Goal: Task Accomplishment & Management: Check status

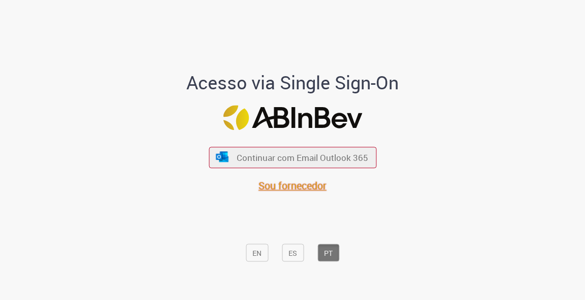
click at [284, 189] on font "Sou fornecedor" at bounding box center [292, 186] width 68 height 14
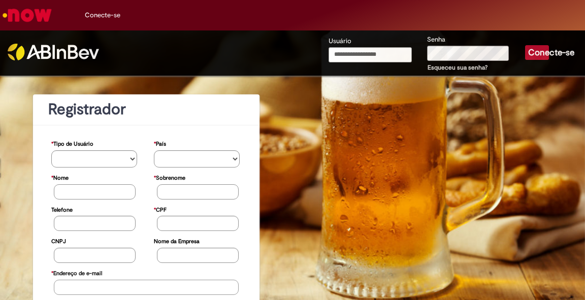
type input "**********"
click at [535, 52] on font "Conecte-se" at bounding box center [551, 52] width 46 height 11
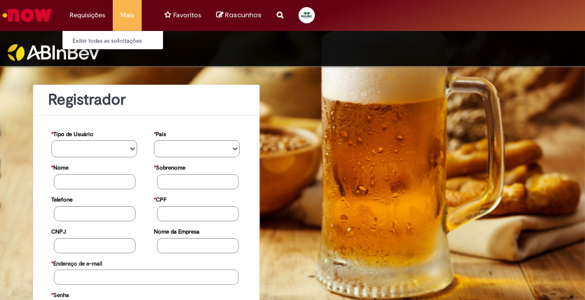
type input "**********"
click at [90, 16] on li "Requisições Exibir todas as solicitações" at bounding box center [87, 15] width 51 height 30
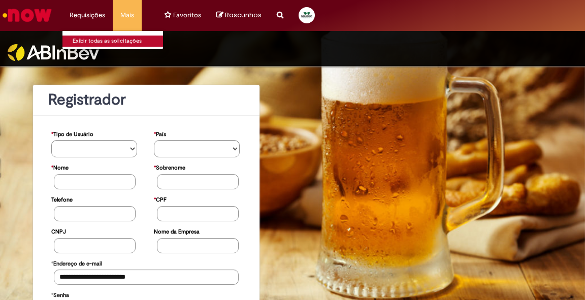
click at [106, 39] on font "Exibir todas as solicitações" at bounding box center [107, 41] width 69 height 8
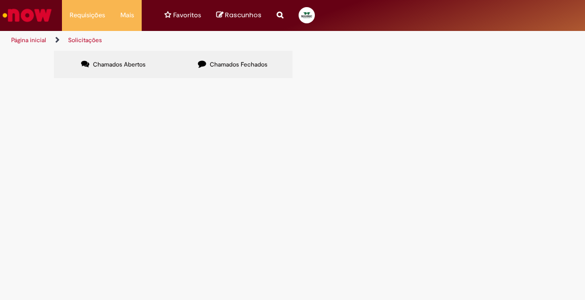
click at [240, 68] on font "Chamados Fechados" at bounding box center [239, 64] width 58 height 8
click at [0, 0] on input "Pesquisar" at bounding box center [0, 0] width 0 height 0
type input "*"
drag, startPoint x: 266, startPoint y: 189, endPoint x: 229, endPoint y: 175, distance: 39.9
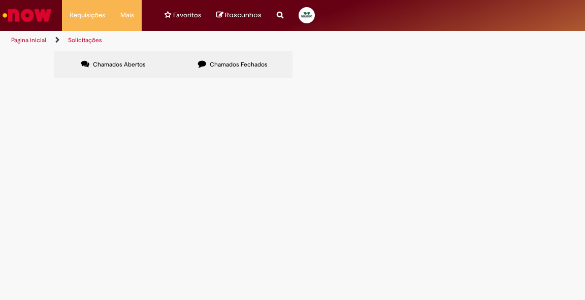
click at [0, 0] on font "solicito NFD para os seguintes DT´s para uma devolutiva de 52 paletes na ambev …" at bounding box center [0, 0] width 0 height 0
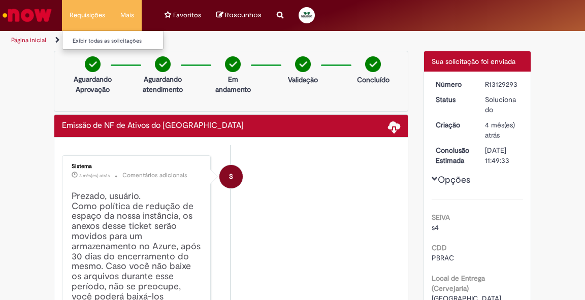
click at [92, 15] on li "Requisições Exibir todas as solicitações" at bounding box center [87, 15] width 51 height 30
click at [91, 38] on font "Exibir todas as solicitações" at bounding box center [107, 41] width 69 height 8
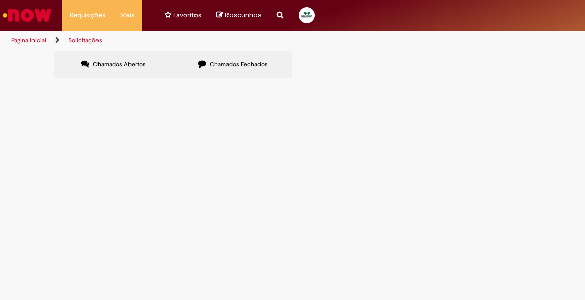
click at [213, 60] on font "Chamados Fechados" at bounding box center [239, 64] width 58 height 8
click at [0, 0] on font "solicito nfd da seguinte DT para estarmos devolvendo 27 paletes na ambev de [GE…" at bounding box center [0, 0] width 0 height 0
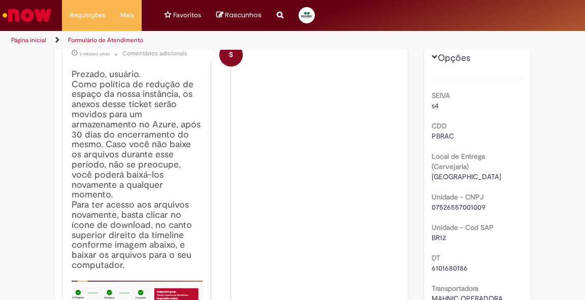
scroll to position [185, 0]
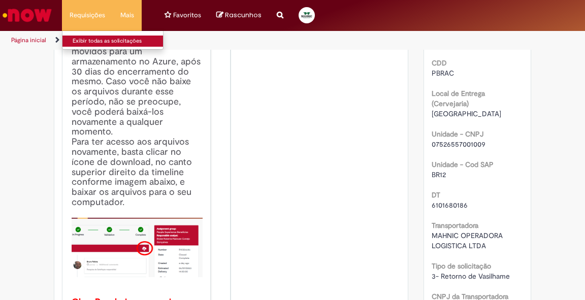
click at [73, 38] on font "Exibir todas as solicitações" at bounding box center [107, 41] width 69 height 8
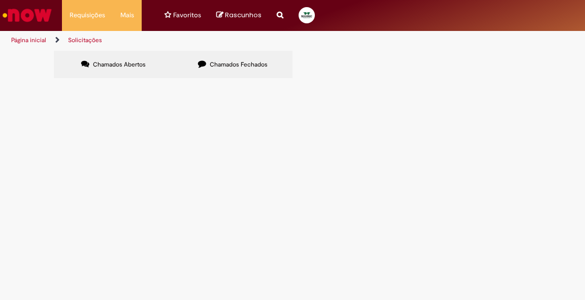
click at [215, 67] on font "Chamados Fechados" at bounding box center [239, 64] width 58 height 8
click at [0, 0] on font "solicito NFD para uma devolutiva de 125 PALETES e 179 CHAPATEX na ambev de anáp…" at bounding box center [0, 0] width 0 height 0
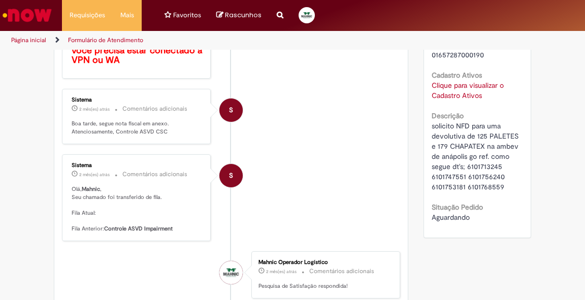
scroll to position [406, 0]
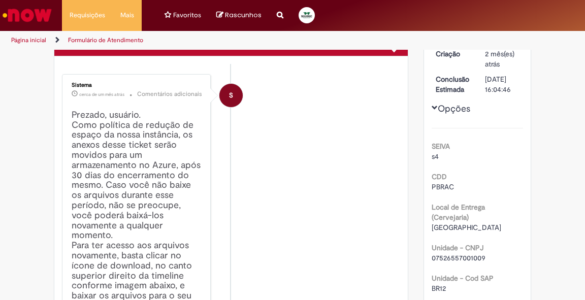
scroll to position [0, 0]
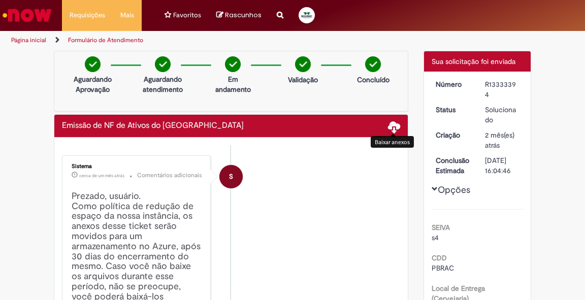
click at [391, 130] on span at bounding box center [394, 126] width 12 height 12
click at [387, 140] on font "Baixar anexos" at bounding box center [392, 142] width 35 height 8
click at [390, 144] on font "Baixar anexos" at bounding box center [393, 142] width 35 height 8
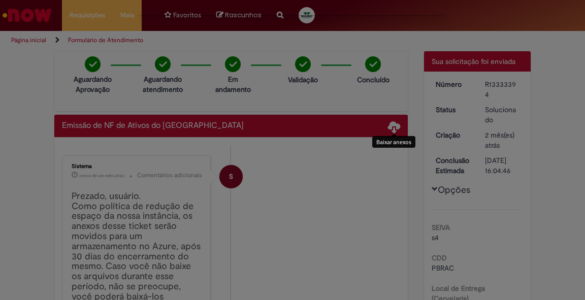
click at [390, 144] on font "Baixar anexos" at bounding box center [393, 142] width 35 height 8
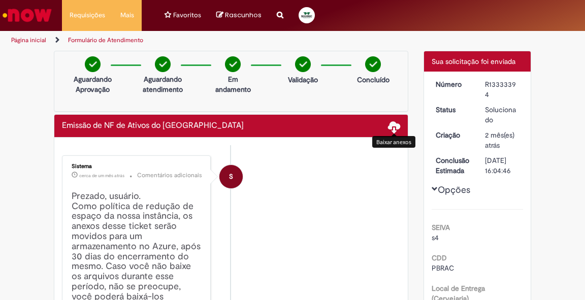
click at [390, 144] on font "Baixar anexos" at bounding box center [393, 142] width 35 height 8
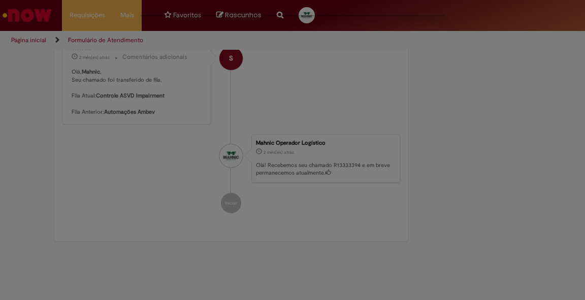
scroll to position [650, 0]
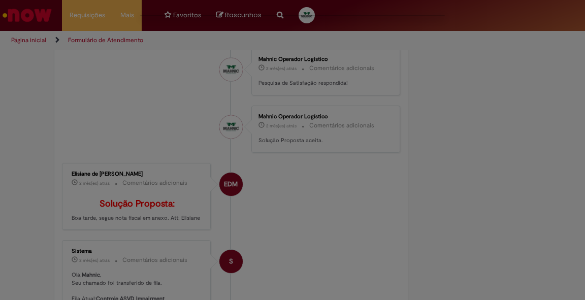
drag, startPoint x: 582, startPoint y: 210, endPoint x: 567, endPoint y: 183, distance: 31.2
click at [581, 181] on div at bounding box center [292, 150] width 585 height 300
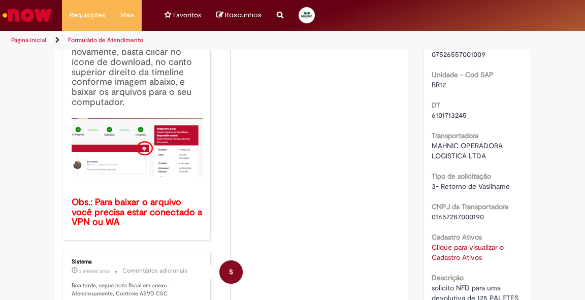
scroll to position [288, 0]
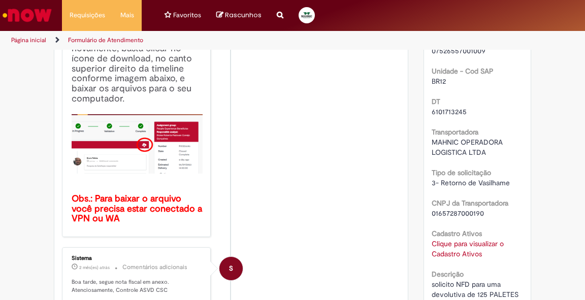
drag, startPoint x: 465, startPoint y: 226, endPoint x: 457, endPoint y: 225, distance: 8.1
click at [457, 239] on font "Clique para visualizar o Cadastro Ativos" at bounding box center [468, 248] width 72 height 19
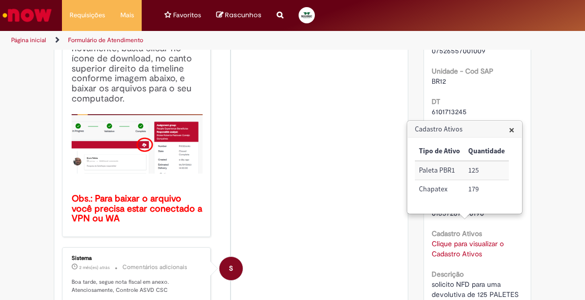
click at [459, 239] on font "Clique para visualizar o Cadastro Ativos" at bounding box center [468, 248] width 72 height 19
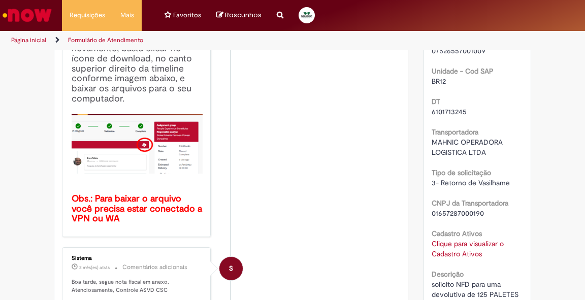
click at [458, 239] on font "Clique para visualizar o Cadastro Ativos" at bounding box center [468, 248] width 72 height 19
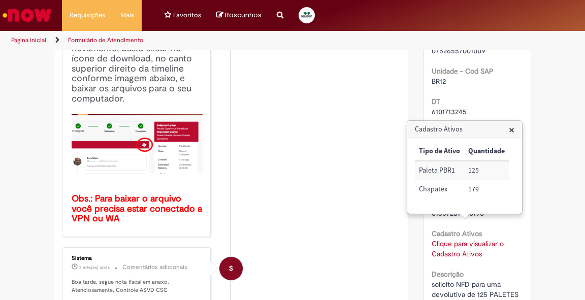
click at [458, 239] on font "Clique para visualizar o Cadastro Ativos" at bounding box center [468, 248] width 72 height 19
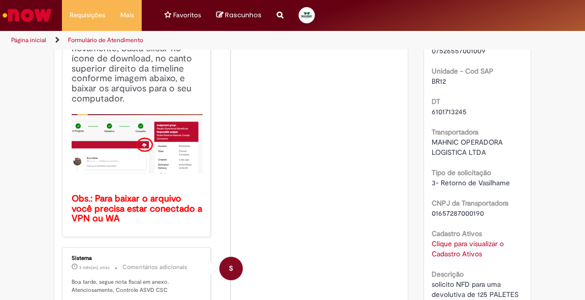
click at [575, 168] on div "Verificar Código de Barras Aguardando Aprovação Aguardando atendimento Em andam…" at bounding box center [292, 286] width 585 height 1049
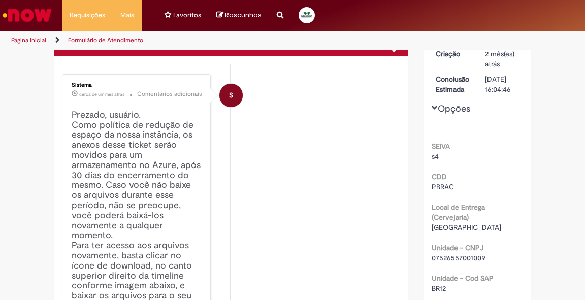
scroll to position [0, 0]
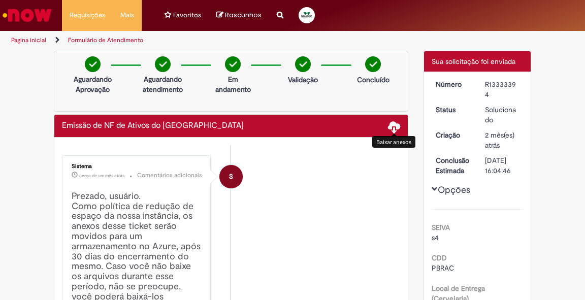
click at [390, 125] on span at bounding box center [394, 126] width 12 height 12
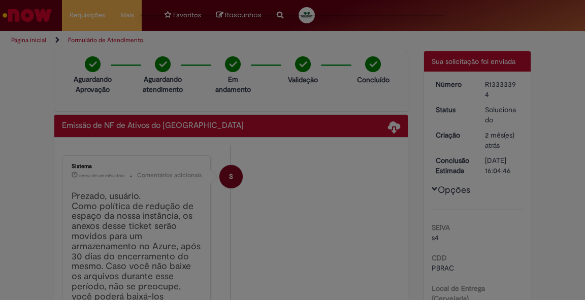
click at [364, 164] on div at bounding box center [292, 150] width 585 height 300
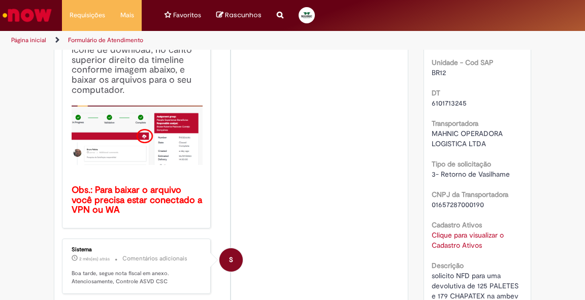
scroll to position [13, 0]
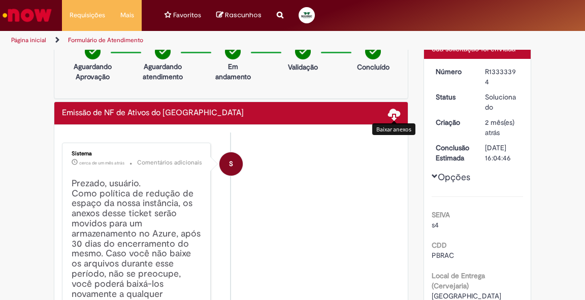
click at [391, 113] on span at bounding box center [394, 114] width 12 height 12
click at [391, 114] on span at bounding box center [394, 114] width 12 height 12
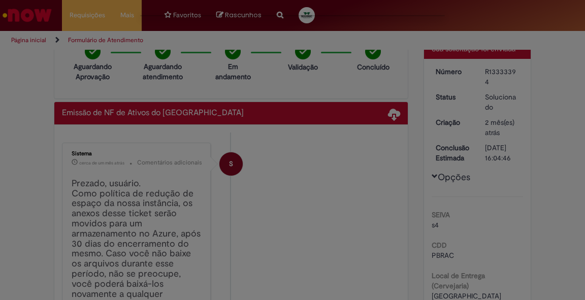
click at [386, 197] on div at bounding box center [292, 150] width 585 height 300
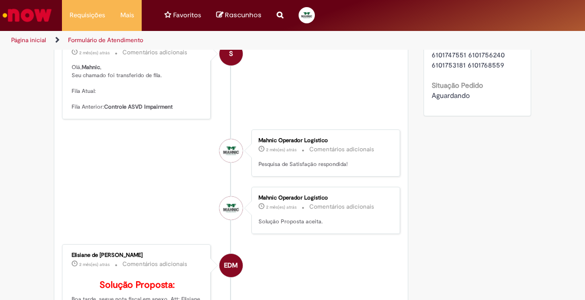
scroll to position [447, 0]
